Goal: Find specific page/section: Find specific page/section

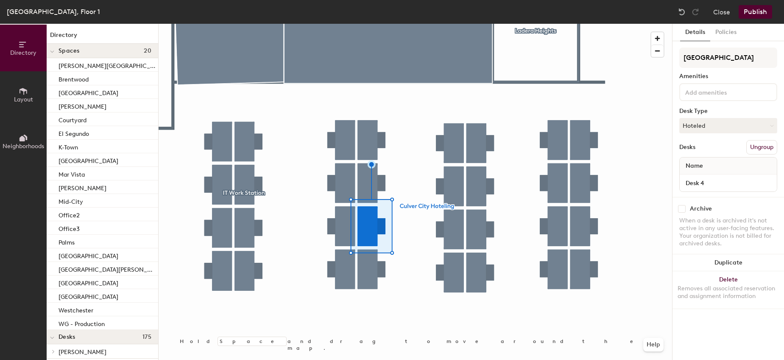
click at [716, 91] on input at bounding box center [722, 92] width 76 height 10
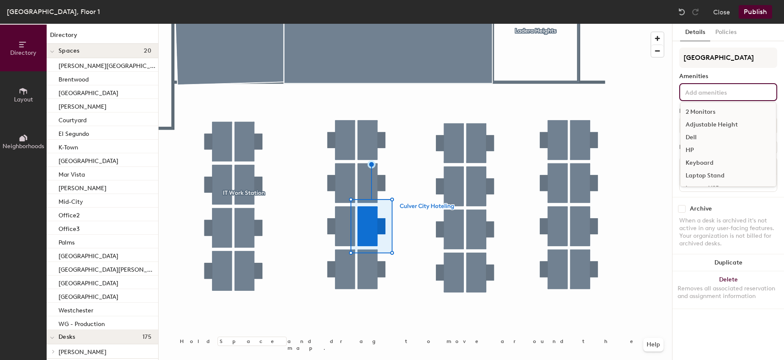
click at [695, 136] on div "Dell" at bounding box center [728, 137] width 95 height 13
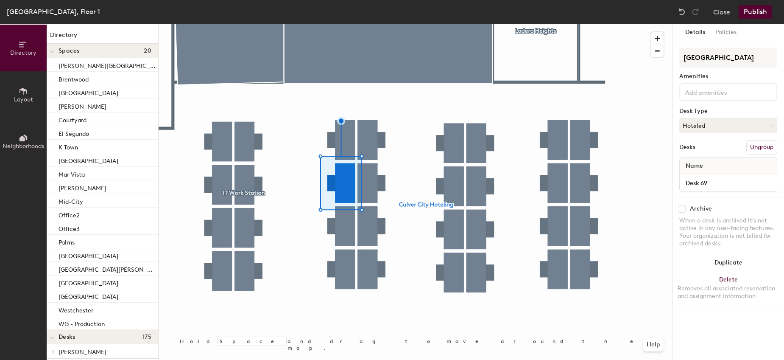
click at [703, 95] on input at bounding box center [722, 92] width 76 height 10
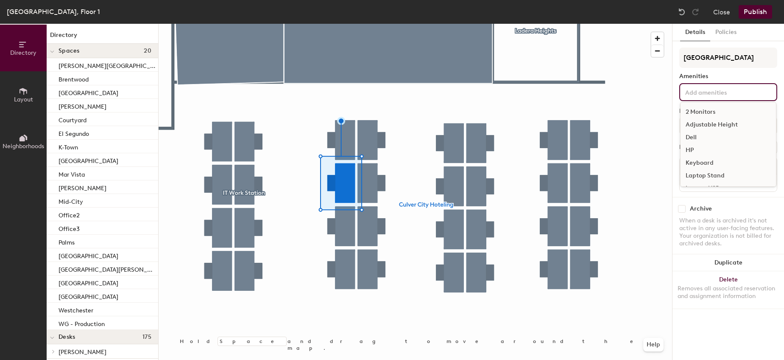
click at [704, 138] on div "Dell" at bounding box center [728, 137] width 95 height 13
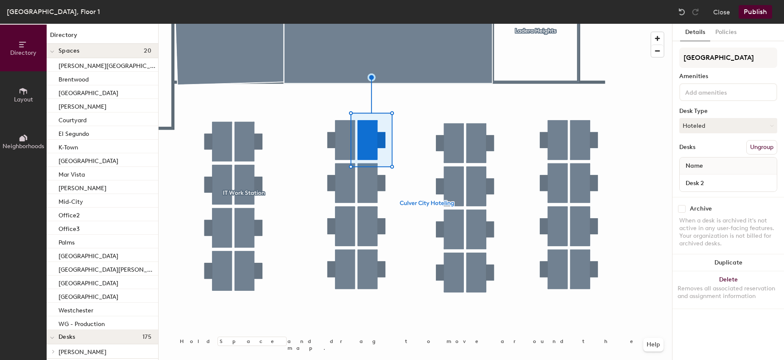
click at [695, 90] on input at bounding box center [722, 92] width 76 height 10
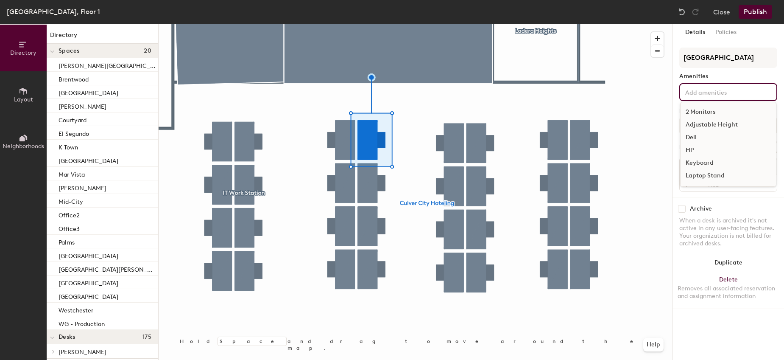
click at [691, 135] on div "Dell" at bounding box center [728, 137] width 95 height 13
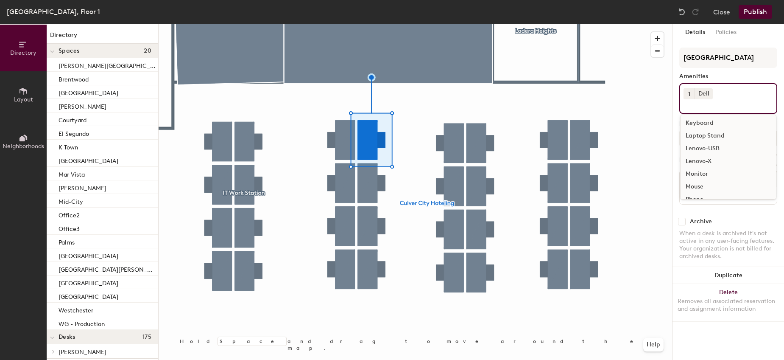
scroll to position [20, 0]
click at [710, 141] on div "Keyboard" at bounding box center [728, 142] width 95 height 13
click at [700, 165] on div "Mouse" at bounding box center [728, 163] width 95 height 13
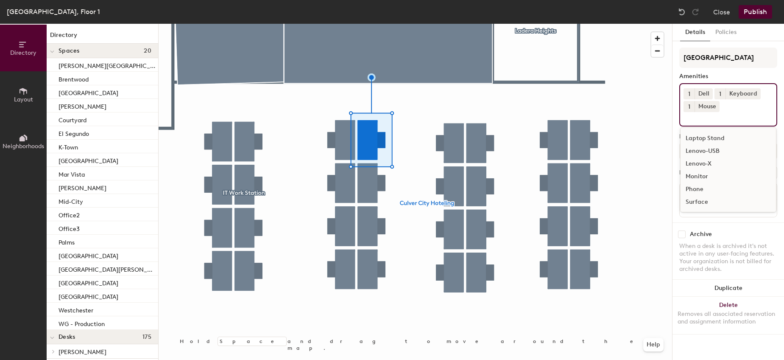
scroll to position [37, 0]
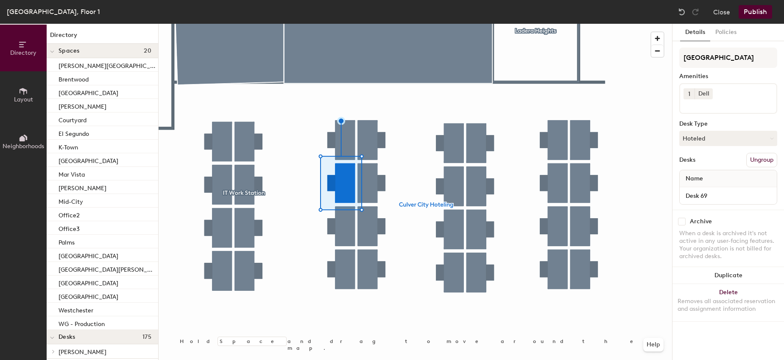
click at [708, 103] on input at bounding box center [722, 104] width 76 height 10
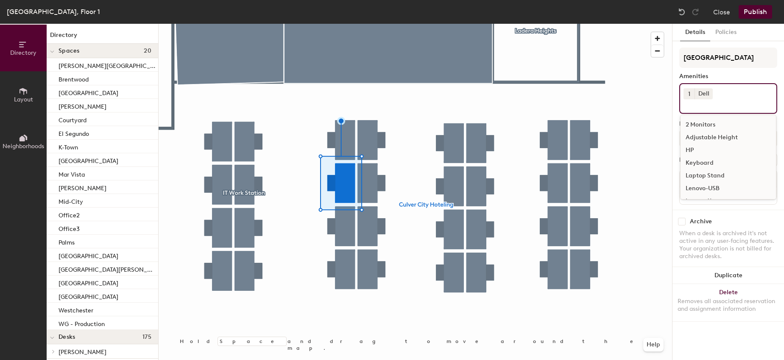
click at [708, 165] on div "Keyboard" at bounding box center [728, 163] width 95 height 13
click at [707, 109] on input at bounding box center [722, 104] width 76 height 10
click at [699, 169] on div "Mouse" at bounding box center [728, 171] width 95 height 13
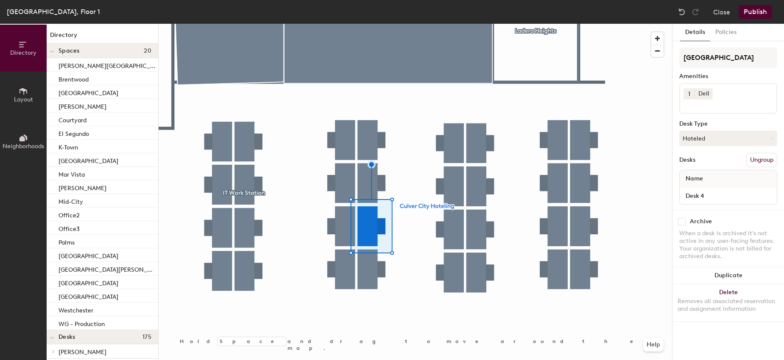
click at [737, 88] on div "1 Dell" at bounding box center [729, 98] width 98 height 31
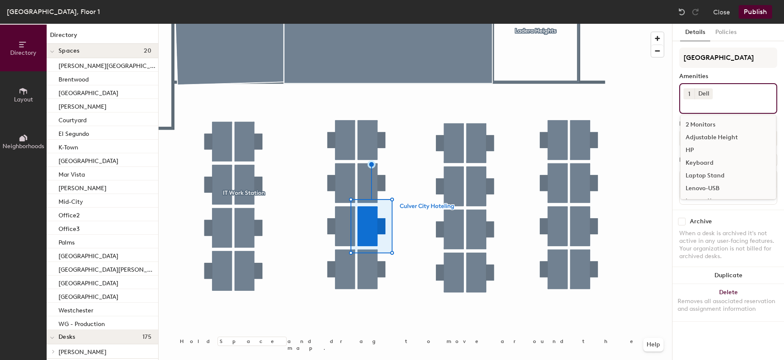
click at [711, 160] on div "Keyboard" at bounding box center [728, 163] width 95 height 13
click at [702, 163] on div "Mouse" at bounding box center [728, 163] width 95 height 13
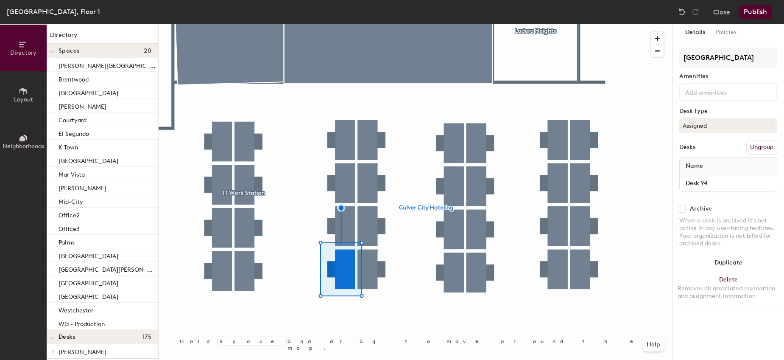
click at [701, 94] on input at bounding box center [722, 92] width 76 height 10
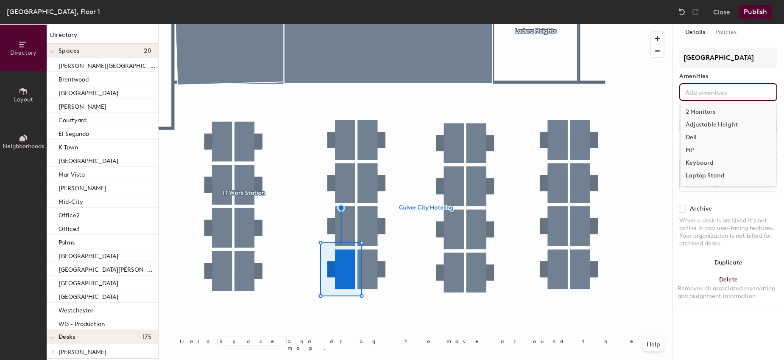
click at [700, 138] on div "Dell" at bounding box center [728, 137] width 95 height 13
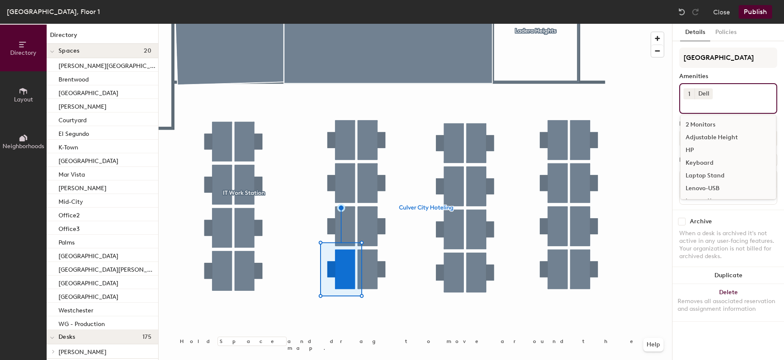
click at [712, 162] on div "Keyboard" at bounding box center [728, 163] width 95 height 13
click at [703, 164] on div "Mouse" at bounding box center [728, 163] width 95 height 13
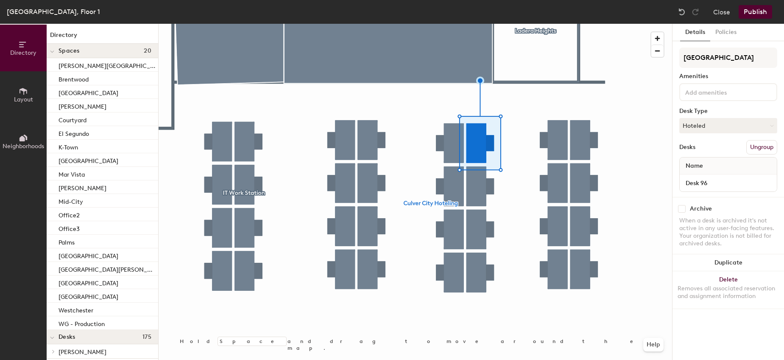
click at [712, 83] on div "[GEOGRAPHIC_DATA] Hoteling Amenities Desk Type Hoteled Desks Ungroup Name Desk …" at bounding box center [729, 122] width 98 height 149
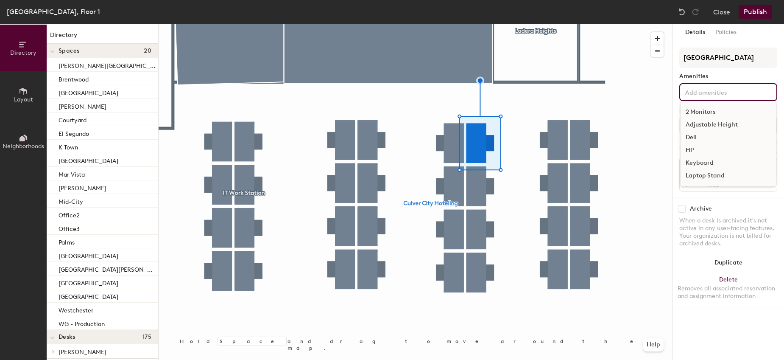
click at [714, 96] on input at bounding box center [722, 92] width 76 height 10
click at [700, 134] on div "Dell" at bounding box center [728, 137] width 95 height 13
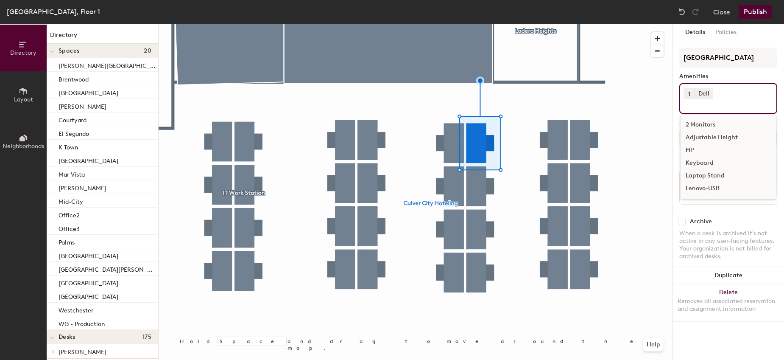
click at [706, 164] on div "Keyboard" at bounding box center [728, 163] width 95 height 13
click at [692, 161] on div "Mouse" at bounding box center [728, 163] width 95 height 13
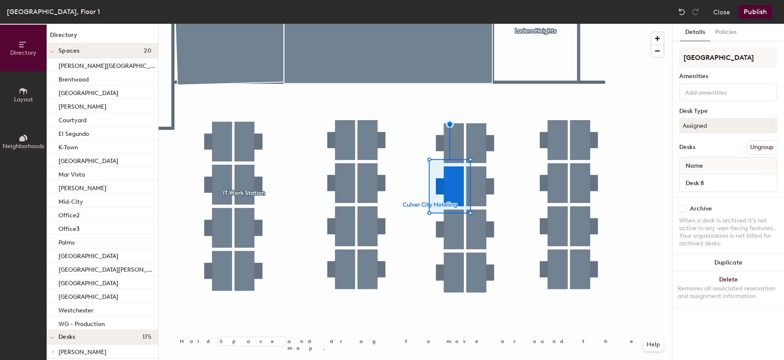
click at [703, 89] on input at bounding box center [722, 92] width 76 height 10
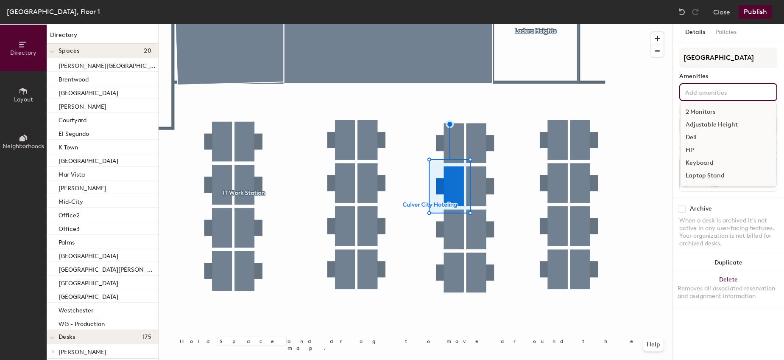
click at [704, 134] on div "Dell" at bounding box center [728, 137] width 95 height 13
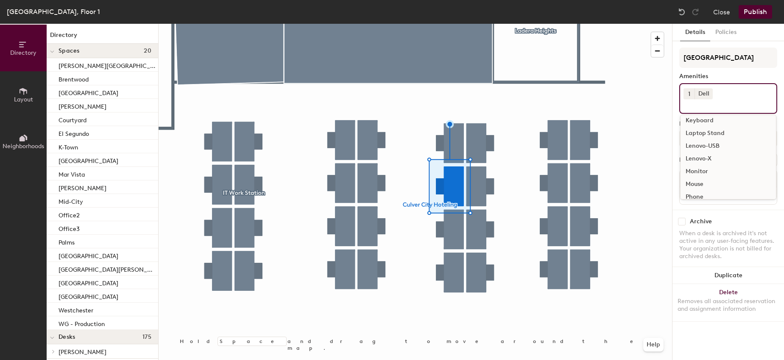
scroll to position [0, 0]
click at [706, 162] on div "Keyboard" at bounding box center [728, 163] width 95 height 13
click at [703, 172] on div "Mouse" at bounding box center [728, 171] width 95 height 13
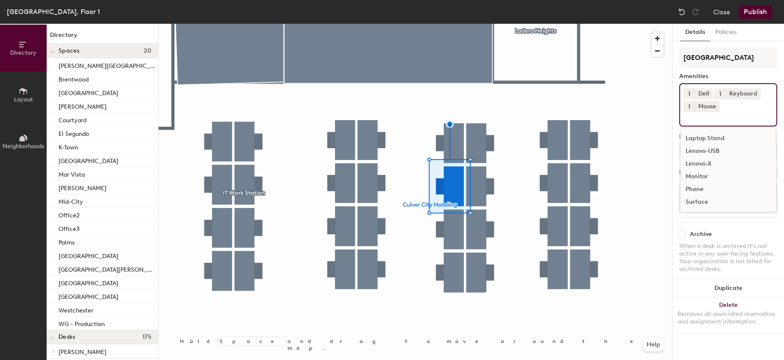
scroll to position [37, 0]
click at [479, 24] on div at bounding box center [416, 24] width 514 height 0
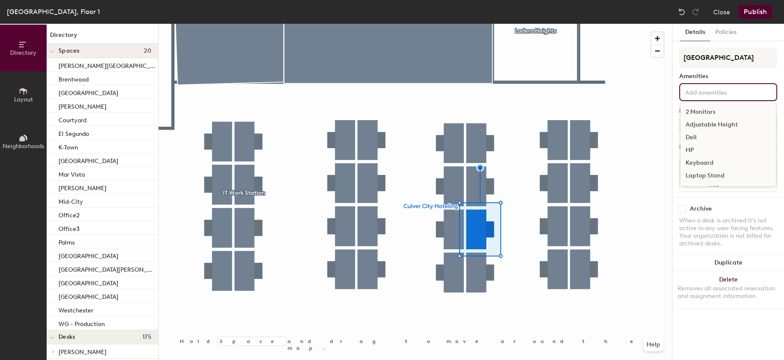
click at [714, 89] on input at bounding box center [722, 92] width 76 height 10
click at [712, 140] on div "Dell" at bounding box center [728, 137] width 95 height 13
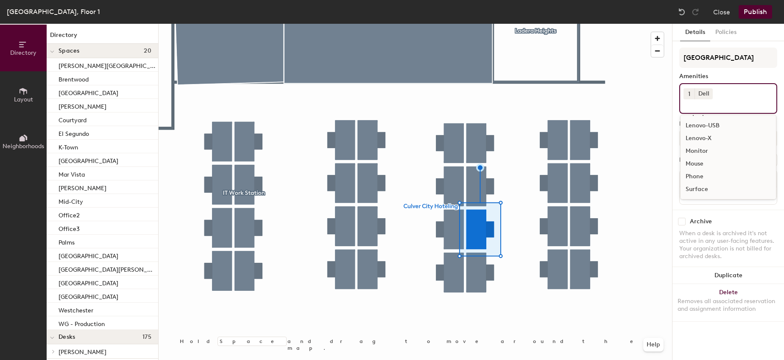
scroll to position [20, 0]
click at [703, 139] on div "Keyboard" at bounding box center [728, 142] width 95 height 13
click at [703, 190] on div "Mouse" at bounding box center [728, 193] width 95 height 13
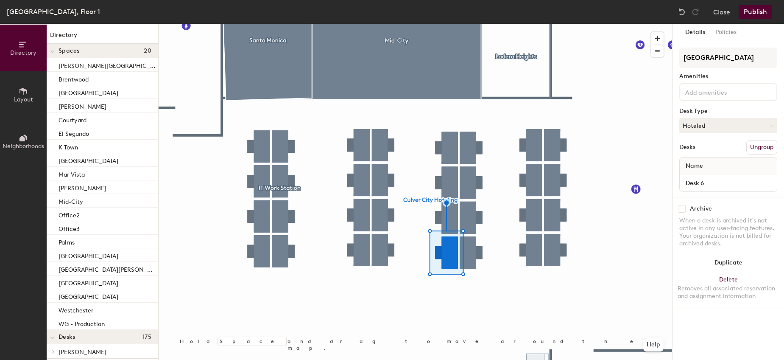
click at [706, 93] on input at bounding box center [722, 92] width 76 height 10
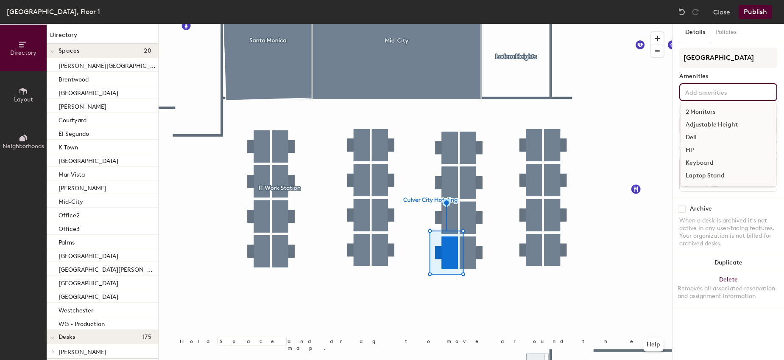
click at [704, 138] on div "Dell" at bounding box center [728, 137] width 95 height 13
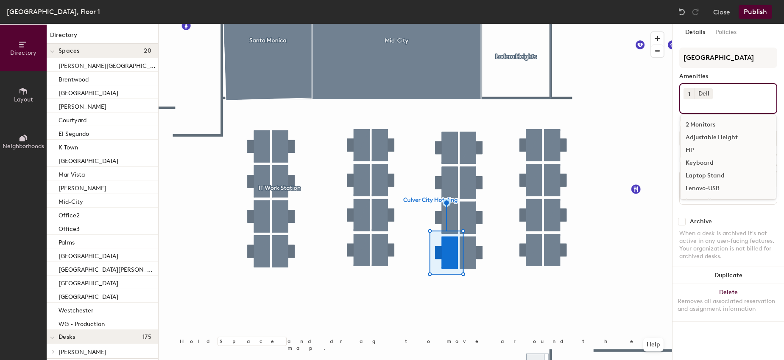
click at [706, 162] on div "Keyboard" at bounding box center [728, 163] width 95 height 13
click at [696, 158] on div "Mouse" at bounding box center [728, 163] width 95 height 13
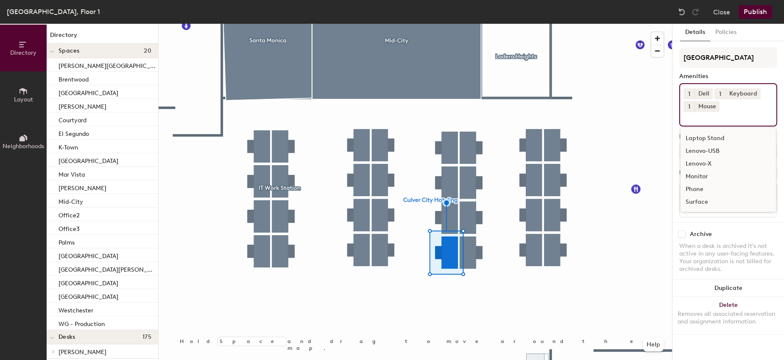
scroll to position [37, 0]
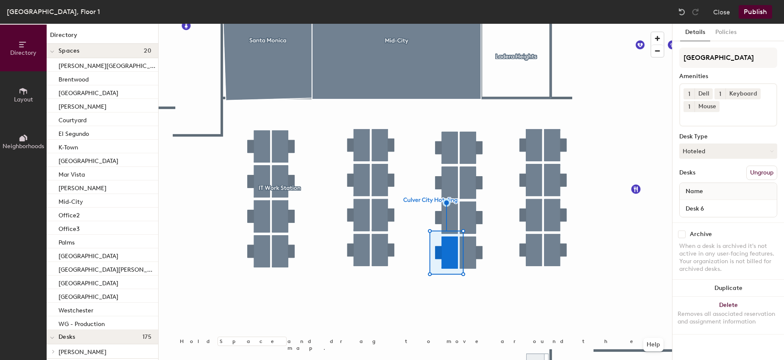
click at [625, 24] on div at bounding box center [416, 24] width 514 height 0
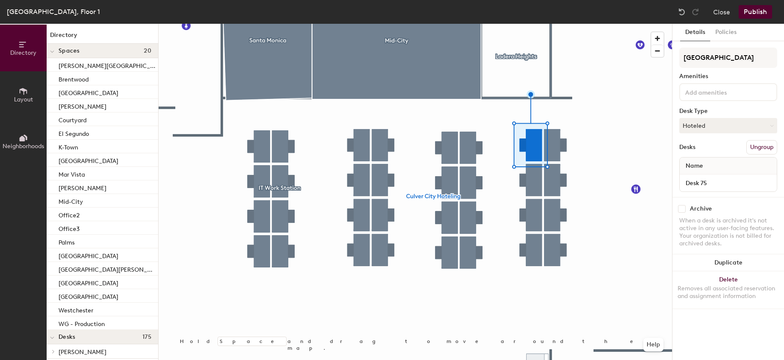
click at [709, 95] on input at bounding box center [722, 92] width 76 height 10
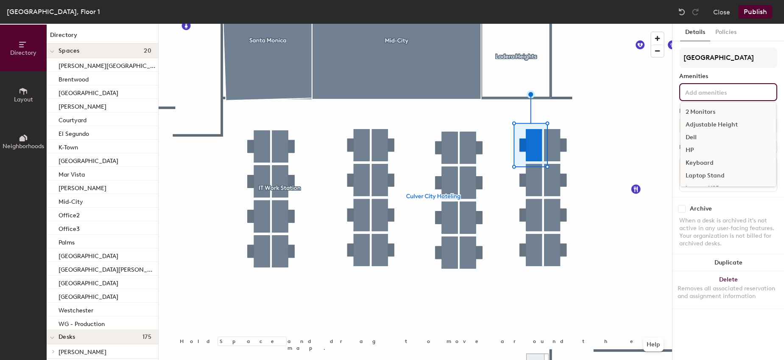
click at [691, 138] on div "Dell" at bounding box center [728, 137] width 95 height 13
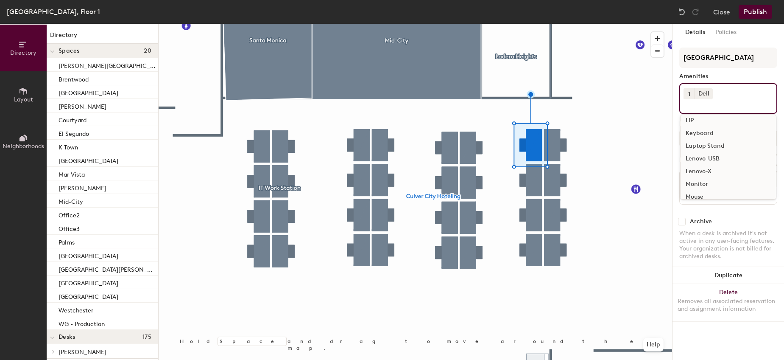
scroll to position [42, 0]
click at [700, 120] on div "Keyboard" at bounding box center [728, 120] width 95 height 13
click at [703, 185] on div "Mouse" at bounding box center [728, 184] width 95 height 13
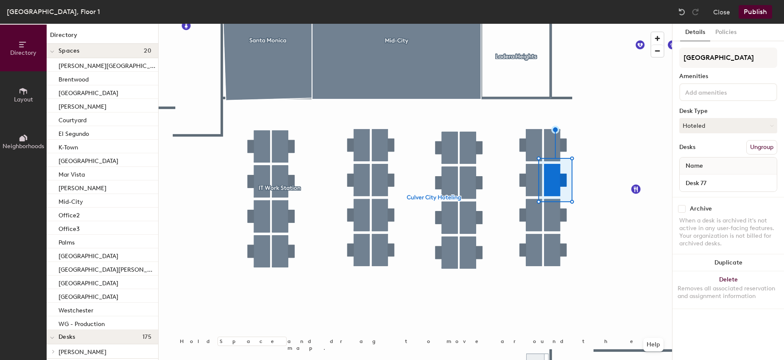
click at [713, 83] on div "[GEOGRAPHIC_DATA] Hoteling Amenities Desk Type Hoteled Desks Ungroup Name Desk …" at bounding box center [729, 122] width 98 height 149
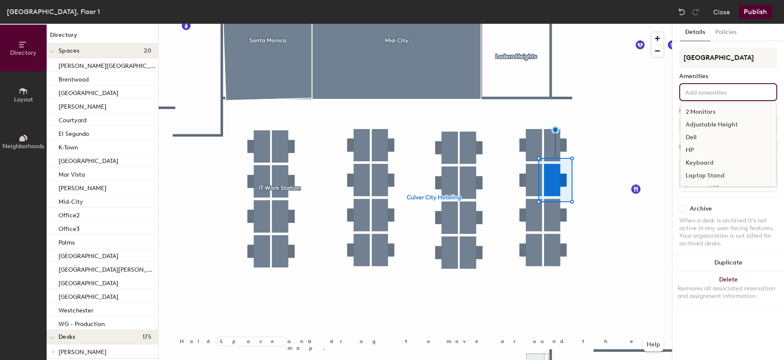
click at [713, 91] on input at bounding box center [722, 92] width 76 height 10
click at [706, 136] on div "Dell" at bounding box center [728, 137] width 95 height 13
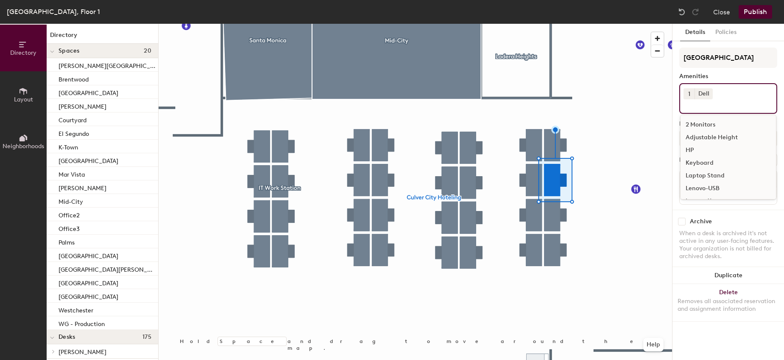
click at [709, 163] on div "Keyboard" at bounding box center [728, 163] width 95 height 13
click at [699, 163] on div "Mouse" at bounding box center [728, 163] width 95 height 13
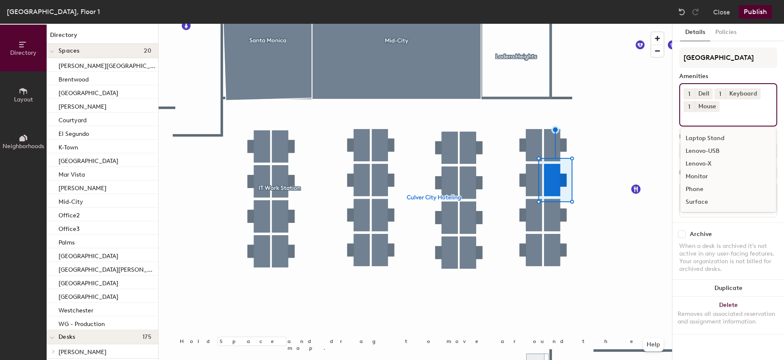
scroll to position [37, 0]
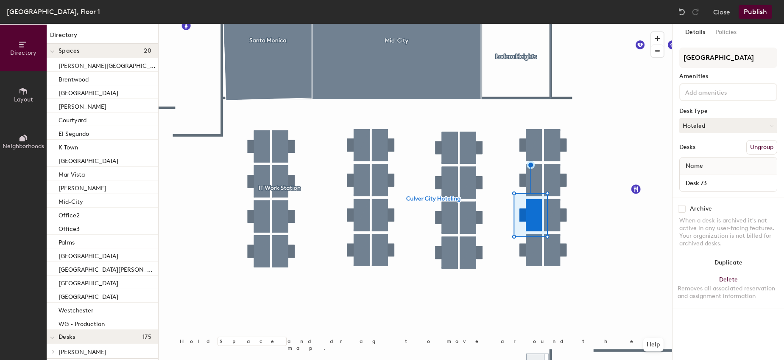
click at [709, 99] on div at bounding box center [729, 92] width 98 height 18
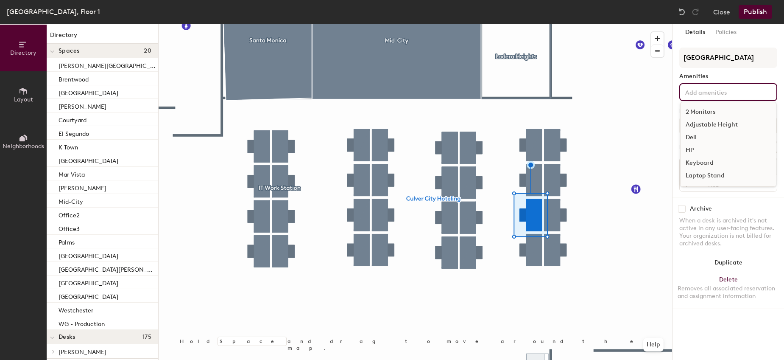
click at [695, 140] on div "Dell" at bounding box center [728, 137] width 95 height 13
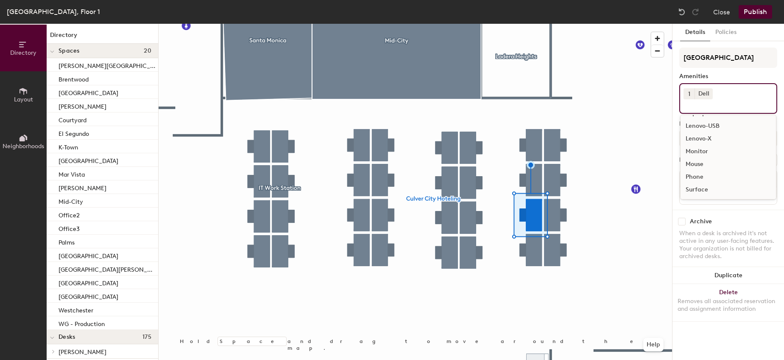
scroll to position [63, 0]
